Goal: Browse casually

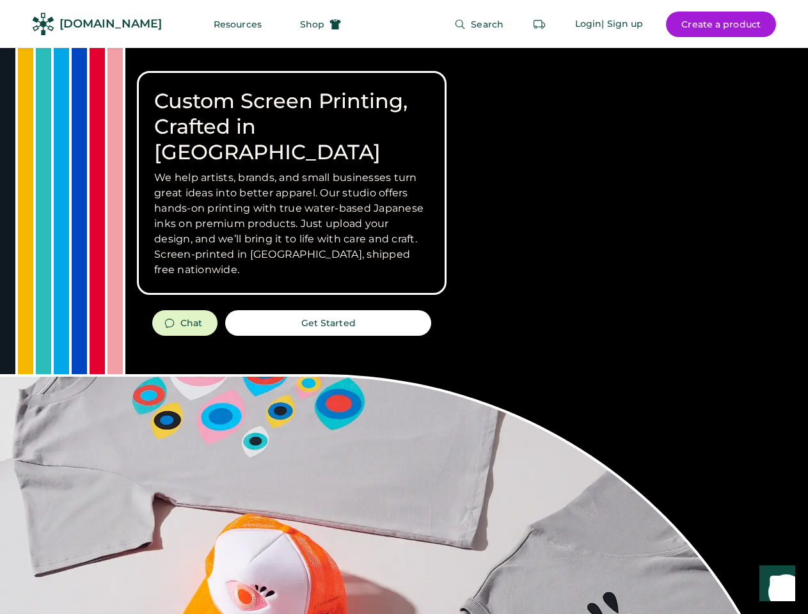
click at [404, 307] on div "Custom Screen Printing, Crafted in [GEOGRAPHIC_DATA] We help artists, brands, a…" at bounding box center [404, 454] width 808 height 813
click at [404, 331] on div "Custom Screen Printing, Crafted in [GEOGRAPHIC_DATA] We help artists, brands, a…" at bounding box center [404, 454] width 808 height 813
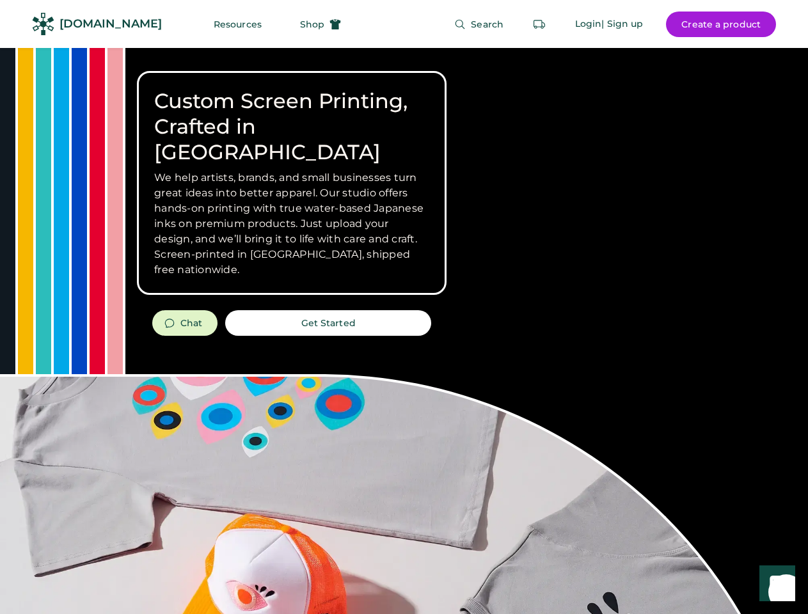
click at [404, 331] on div "Custom Screen Printing, Crafted in [GEOGRAPHIC_DATA] We help artists, brands, a…" at bounding box center [404, 454] width 808 height 813
click at [292, 183] on h3 "We help artists, brands, and small businesses turn great ideas into better appa…" at bounding box center [291, 223] width 275 height 107
click at [292, 170] on h3 "We help artists, brands, and small businesses turn great ideas into better appa…" at bounding box center [291, 223] width 275 height 107
click at [292, 114] on h1 "Custom Screen Printing, Crafted in [GEOGRAPHIC_DATA]" at bounding box center [291, 126] width 275 height 77
